Goal: Transaction & Acquisition: Obtain resource

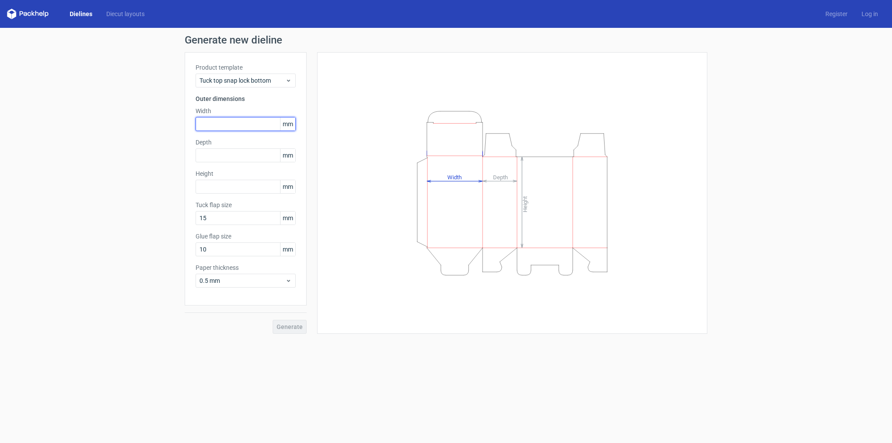
click at [225, 126] on input "text" at bounding box center [246, 124] width 100 height 14
type input "120"
click at [215, 154] on input "text" at bounding box center [246, 156] width 100 height 14
type input "57"
click at [232, 190] on input "text" at bounding box center [246, 187] width 100 height 14
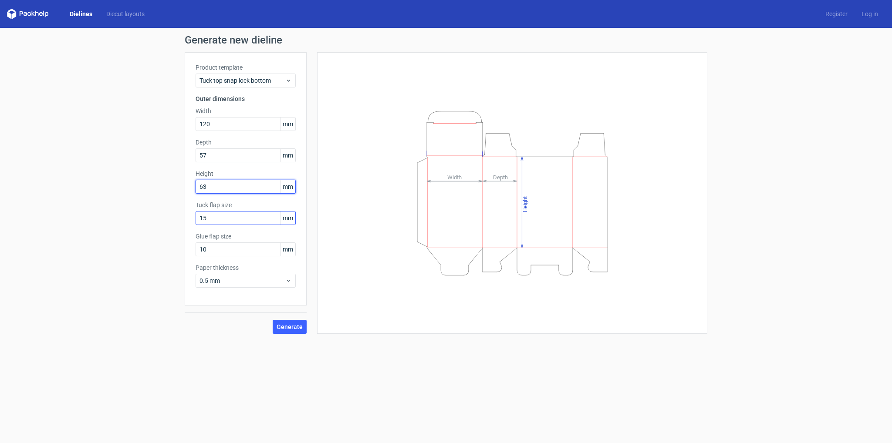
type input "63"
drag, startPoint x: 217, startPoint y: 220, endPoint x: 188, endPoint y: 219, distance: 29.2
click at [188, 219] on div "Product template Tuck top snap lock bottom Outer dimensions Width 120 mm Depth …" at bounding box center [246, 178] width 122 height 253
type input "20"
drag, startPoint x: 213, startPoint y: 249, endPoint x: 197, endPoint y: 250, distance: 15.7
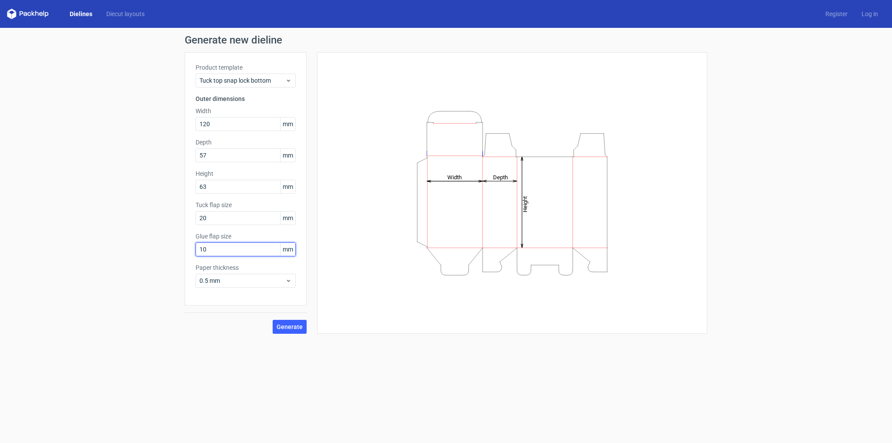
click at [197, 250] on input "10" at bounding box center [246, 250] width 100 height 14
click at [228, 281] on span "0.5 mm" at bounding box center [242, 281] width 86 height 9
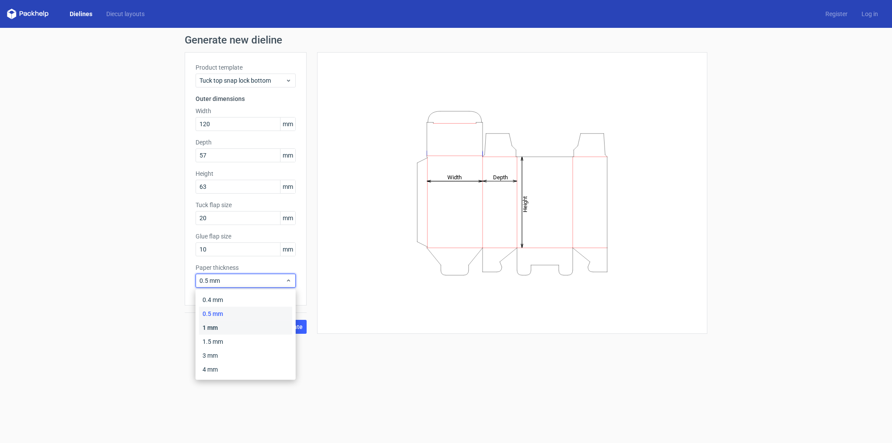
click at [230, 329] on div "1 mm" at bounding box center [245, 328] width 93 height 14
click at [295, 328] on span "Generate" at bounding box center [290, 327] width 26 height 6
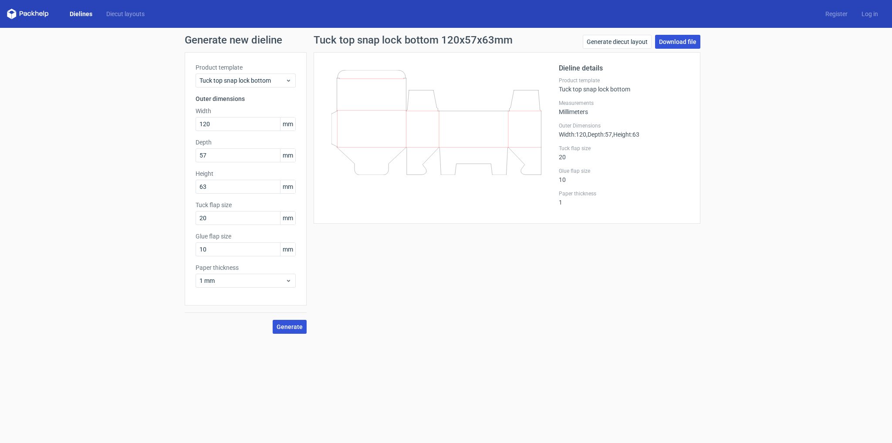
click at [675, 40] on link "Download file" at bounding box center [677, 42] width 45 height 14
drag, startPoint x: 218, startPoint y: 155, endPoint x: 155, endPoint y: 165, distance: 63.4
click at [155, 165] on div "Generate new dieline Product template Tuck top snap lock bottom Outer dimension…" at bounding box center [446, 184] width 892 height 313
type input "60"
drag, startPoint x: 219, startPoint y: 190, endPoint x: 176, endPoint y: 196, distance: 44.3
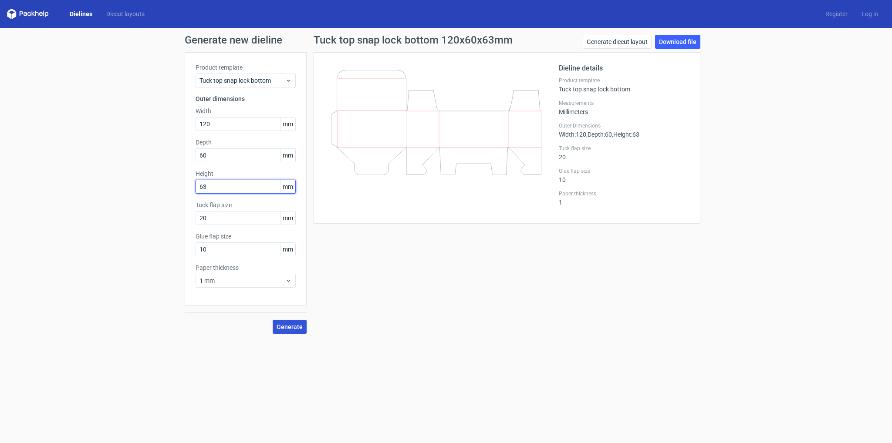
click at [176, 196] on div "Generate new dieline Product template Tuck top snap lock bottom Outer dimension…" at bounding box center [446, 184] width 892 height 313
type input "80"
click at [247, 213] on input "20" at bounding box center [246, 218] width 100 height 14
click at [291, 328] on span "Generate" at bounding box center [290, 327] width 26 height 6
click at [287, 325] on span "Generate" at bounding box center [290, 327] width 26 height 6
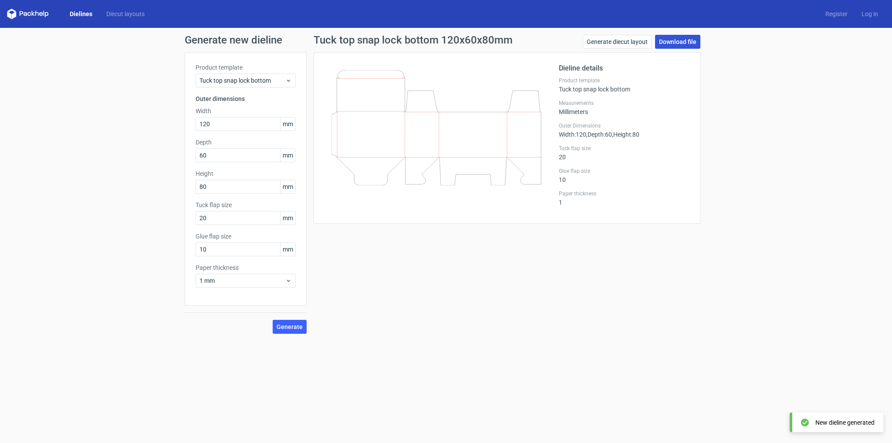
click at [676, 42] on link "Download file" at bounding box center [677, 42] width 45 height 14
drag, startPoint x: 216, startPoint y: 126, endPoint x: 173, endPoint y: 128, distance: 42.8
click at [173, 128] on div "Generate new dieline Product template Tuck top snap lock bottom Outer dimension…" at bounding box center [446, 184] width 892 height 313
type input "200"
click at [216, 152] on input "60" at bounding box center [246, 156] width 100 height 14
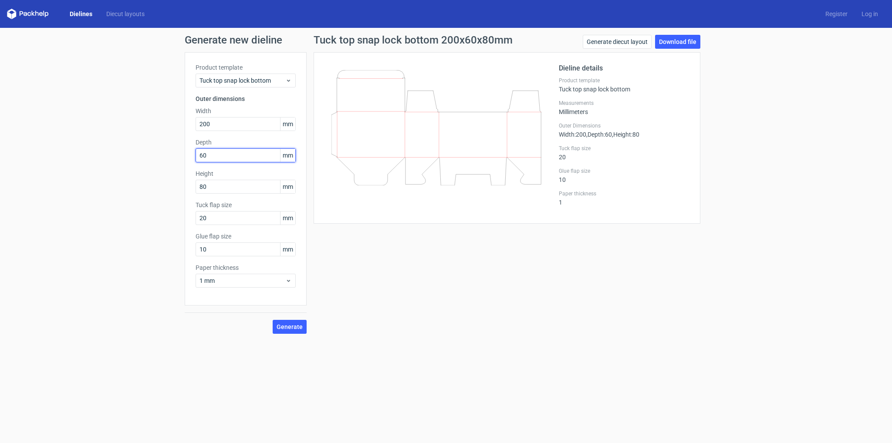
drag, startPoint x: 216, startPoint y: 152, endPoint x: 187, endPoint y: 156, distance: 29.4
click at [187, 156] on div "Product template Tuck top snap lock bottom Outer dimensions Width 200 mm Depth …" at bounding box center [246, 178] width 122 height 253
type input "97"
type input "65"
click at [226, 220] on input "20" at bounding box center [246, 218] width 100 height 14
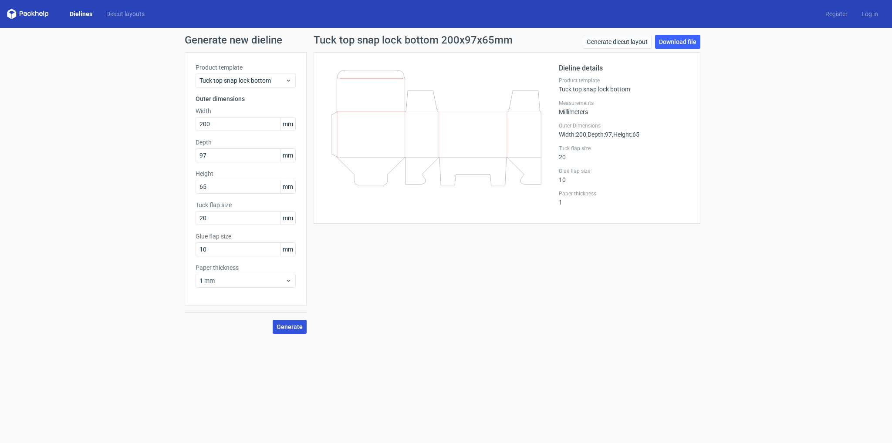
click at [290, 330] on span "Generate" at bounding box center [290, 327] width 26 height 6
click at [675, 42] on link "Download file" at bounding box center [677, 42] width 45 height 14
